Goal: Check status: Check status

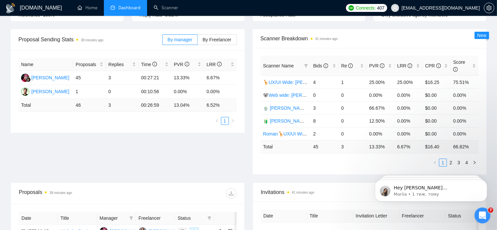
scroll to position [87, 0]
click at [453, 159] on link "2" at bounding box center [451, 162] width 7 height 7
click at [462, 159] on link "3" at bounding box center [458, 162] width 7 height 7
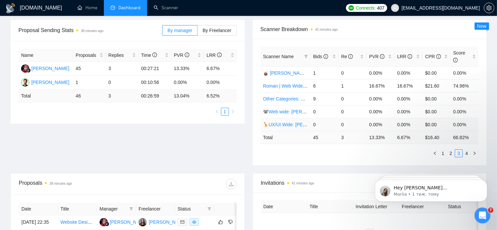
scroll to position [97, 0]
click at [469, 149] on link "4" at bounding box center [466, 152] width 7 height 7
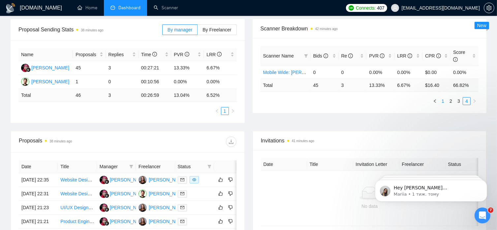
click at [445, 97] on link "1" at bounding box center [443, 100] width 7 height 7
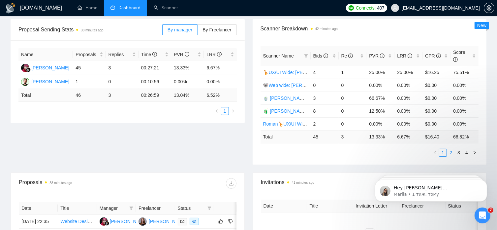
click at [453, 149] on link "2" at bounding box center [451, 152] width 7 height 7
click at [461, 149] on link "3" at bounding box center [458, 152] width 7 height 7
click at [467, 149] on link "4" at bounding box center [466, 152] width 7 height 7
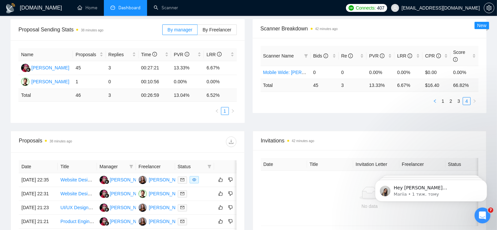
click at [434, 99] on icon "left" at bounding box center [435, 101] width 4 height 4
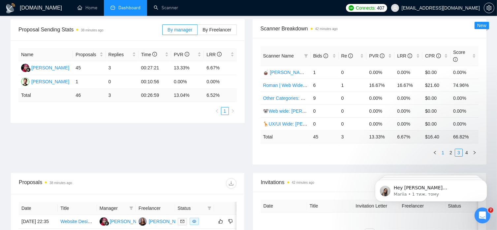
click at [445, 149] on link "1" at bounding box center [443, 152] width 7 height 7
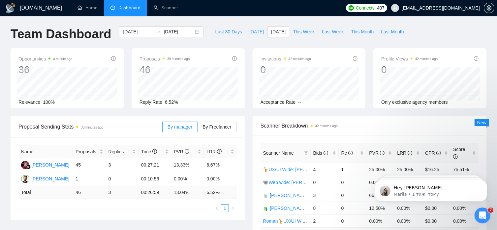
click at [249, 31] on span "[DATE]" at bounding box center [256, 31] width 15 height 7
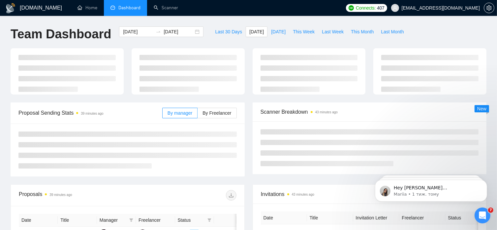
type input "2025-10-04"
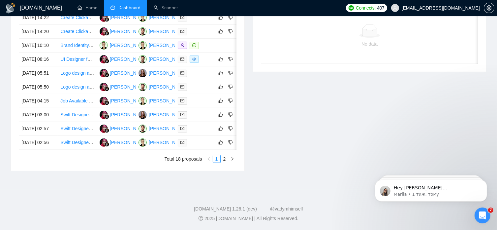
scroll to position [359, 0]
